Goal: Task Accomplishment & Management: Manage account settings

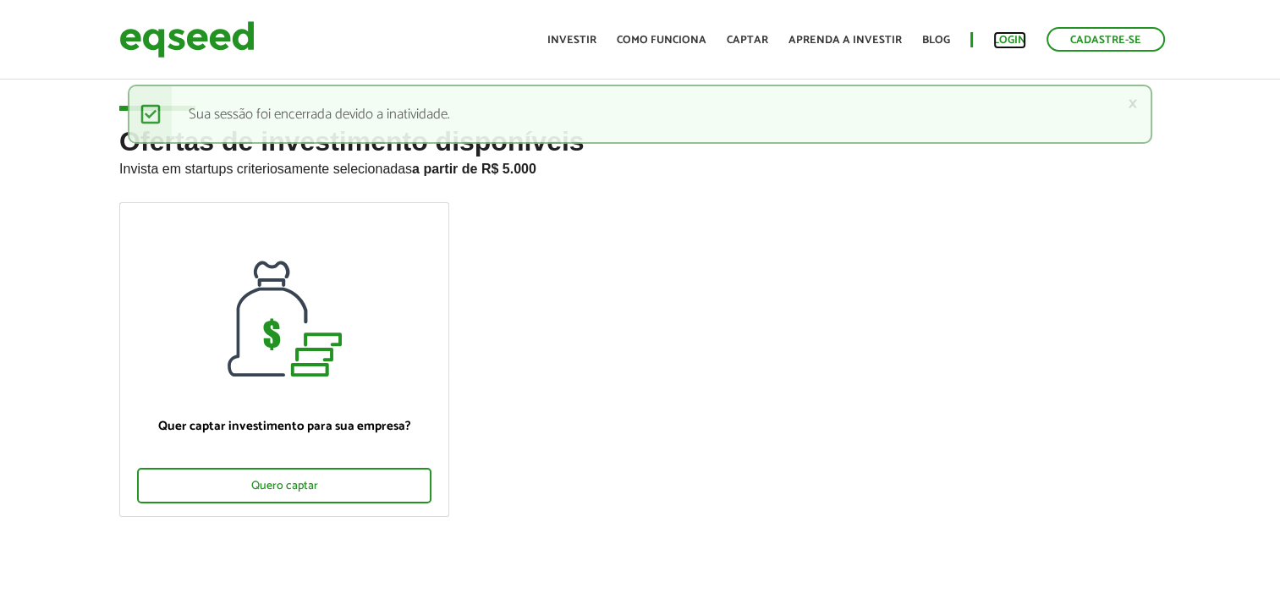
click at [1022, 44] on link "Login" at bounding box center [1010, 40] width 33 height 11
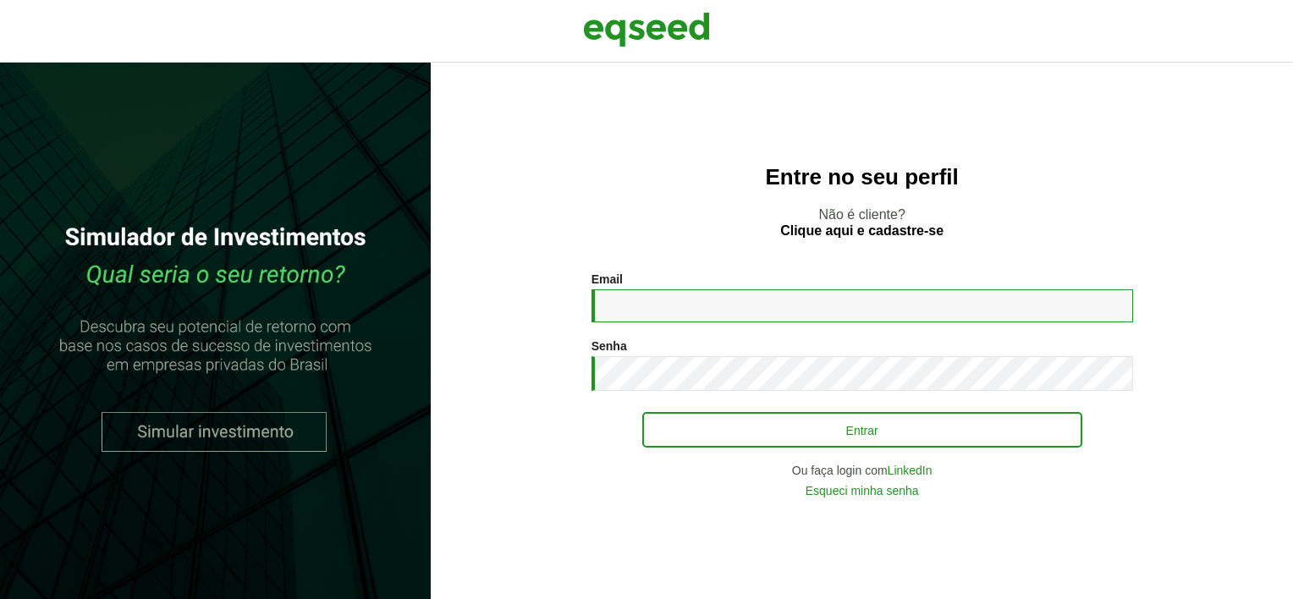
type input "**********"
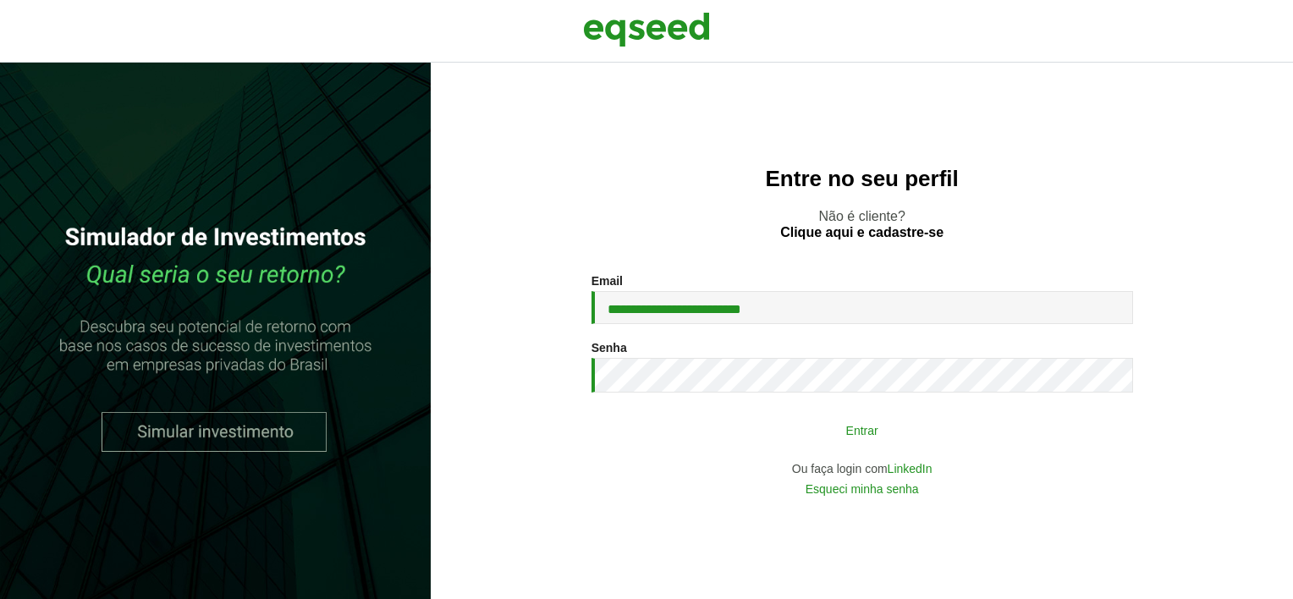
click at [766, 429] on button "Entrar" at bounding box center [862, 430] width 440 height 32
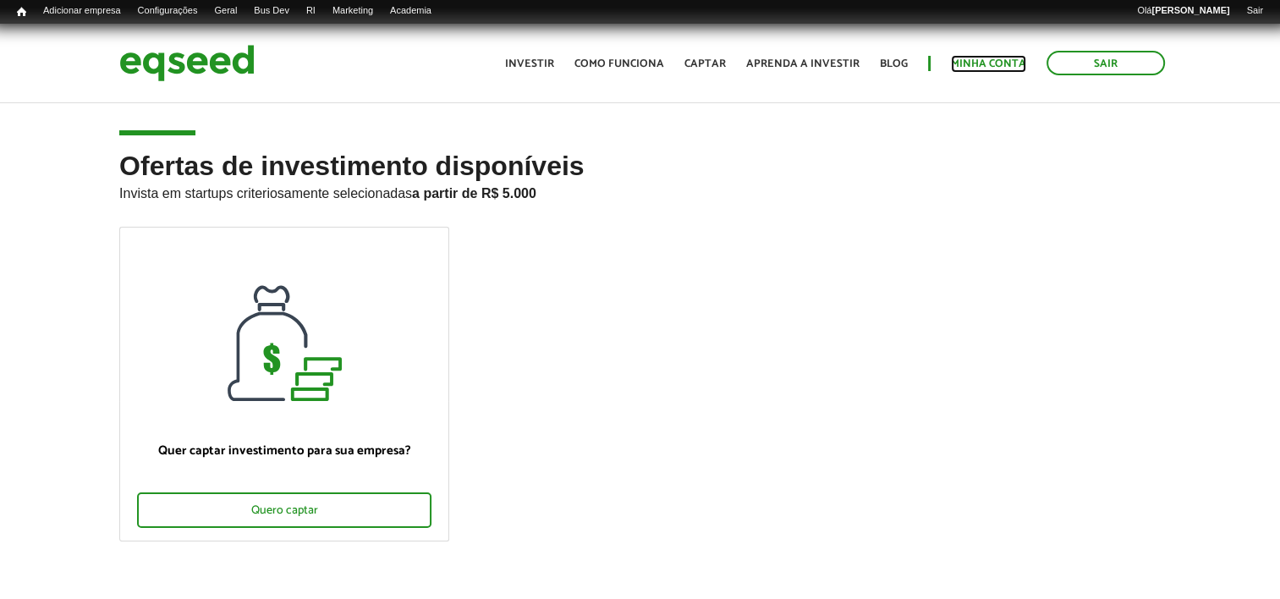
click at [1005, 65] on link "Minha conta" at bounding box center [988, 63] width 75 height 11
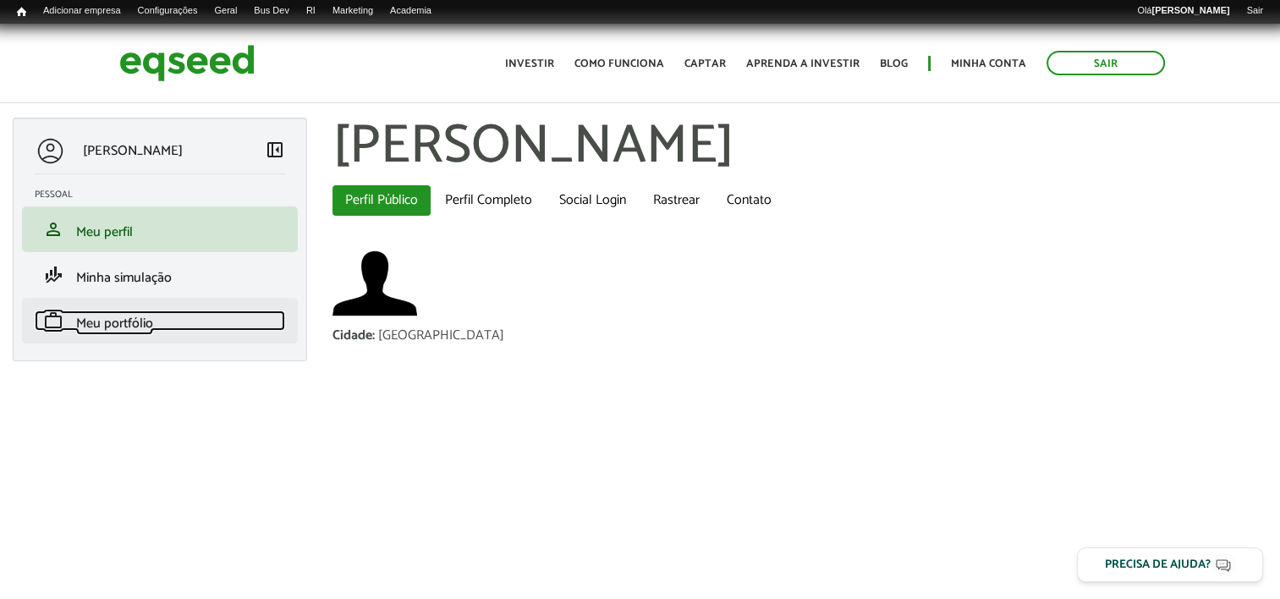
click at [174, 317] on link "work Meu portfólio" at bounding box center [160, 321] width 251 height 20
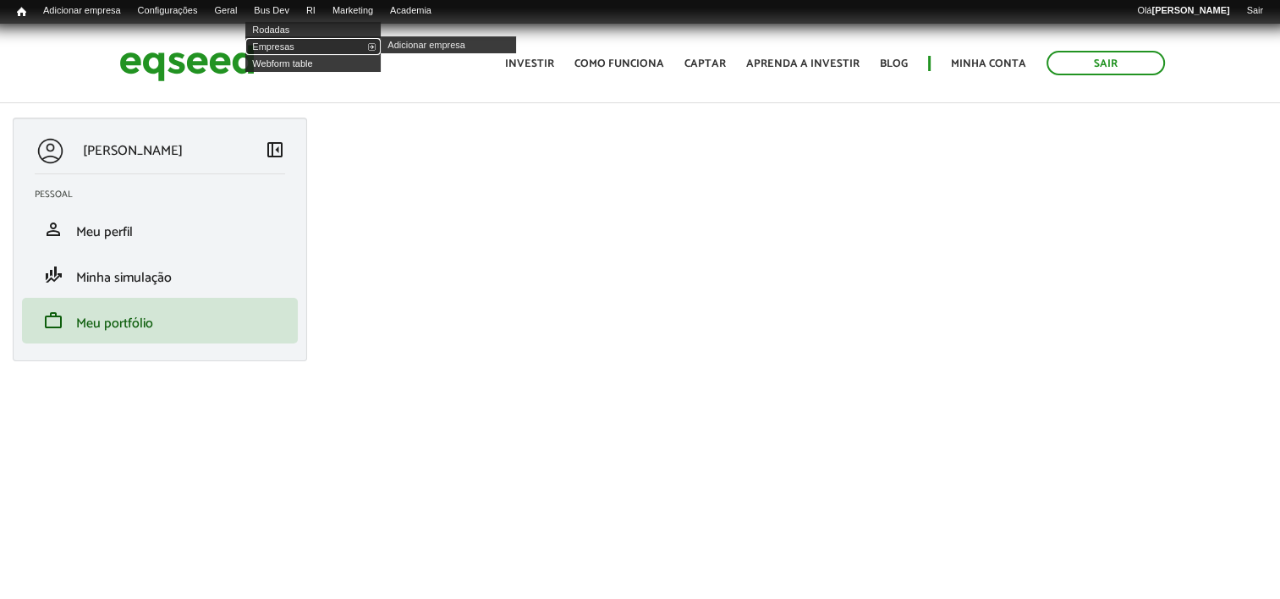
click at [289, 47] on link "Empresas" at bounding box center [312, 46] width 135 height 17
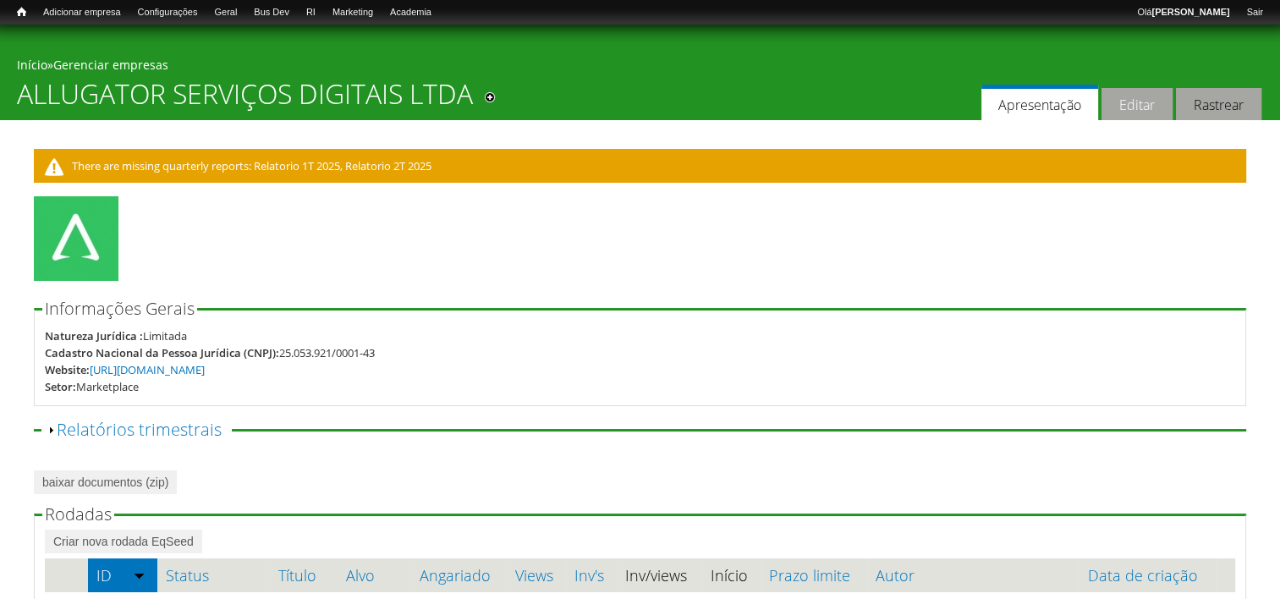
click at [1117, 99] on link "Editar" at bounding box center [1137, 104] width 71 height 33
